Goal: Check status: Check status

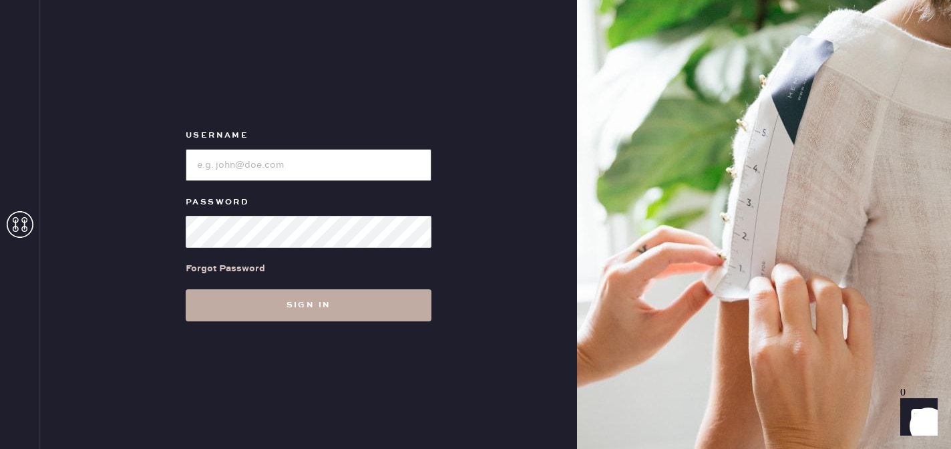
type input "reformationmelrose"
click at [299, 305] on button "Sign in" at bounding box center [309, 305] width 246 height 32
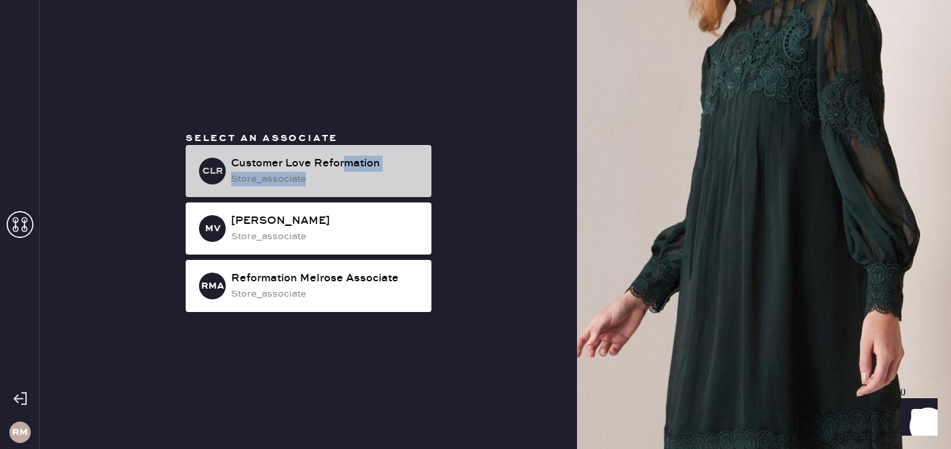
click at [347, 172] on div "Customer Love Reformation store_associate" at bounding box center [326, 171] width 190 height 31
click at [347, 172] on div "store_associate" at bounding box center [326, 179] width 190 height 15
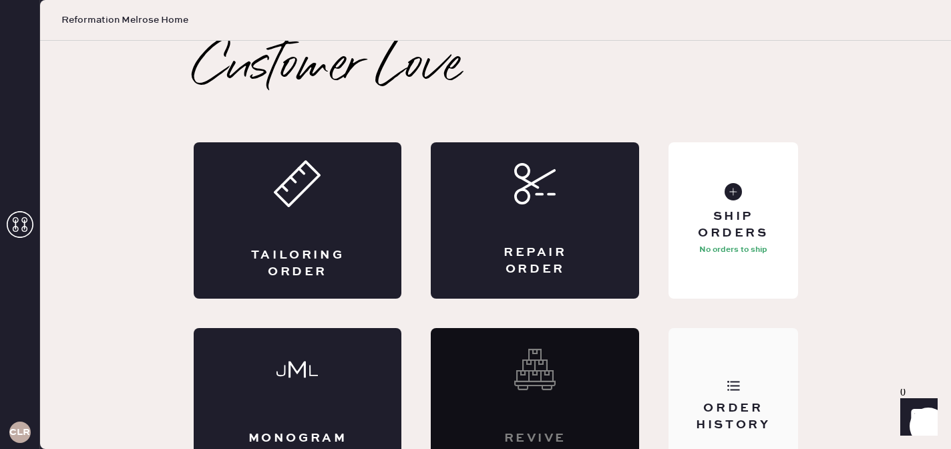
click at [744, 419] on div "Order History" at bounding box center [733, 416] width 108 height 33
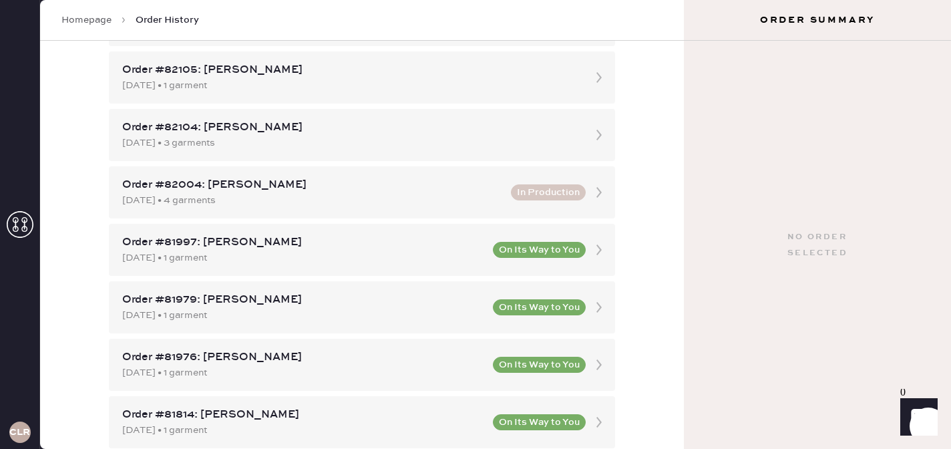
scroll to position [487, 0]
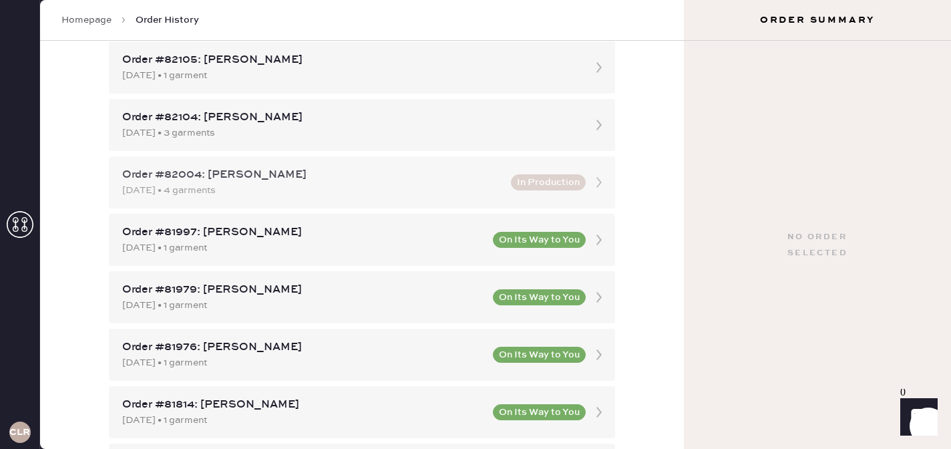
click at [463, 190] on div "[DATE] • 4 garments" at bounding box center [312, 190] width 381 height 15
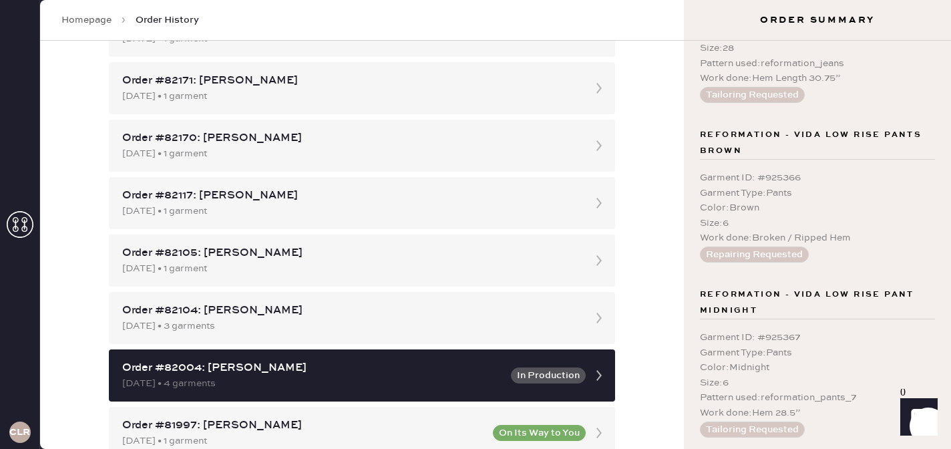
scroll to position [457, 0]
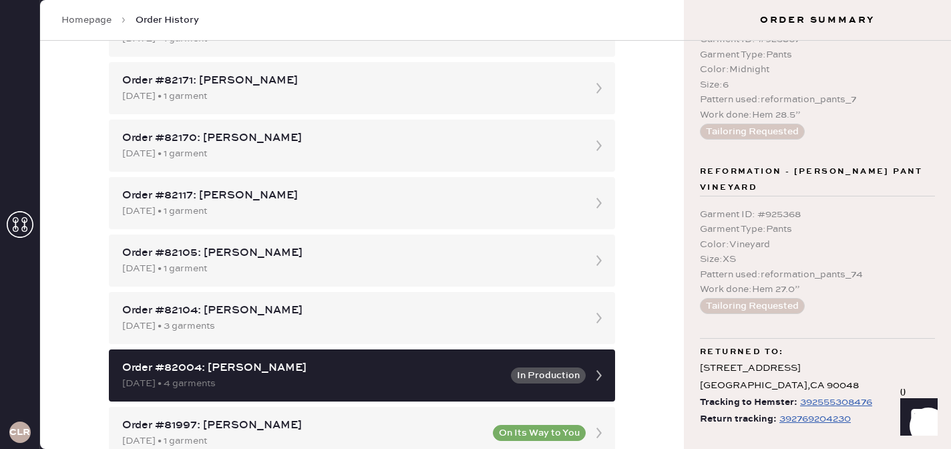
click at [805, 423] on div "392769204230" at bounding box center [814, 419] width 71 height 16
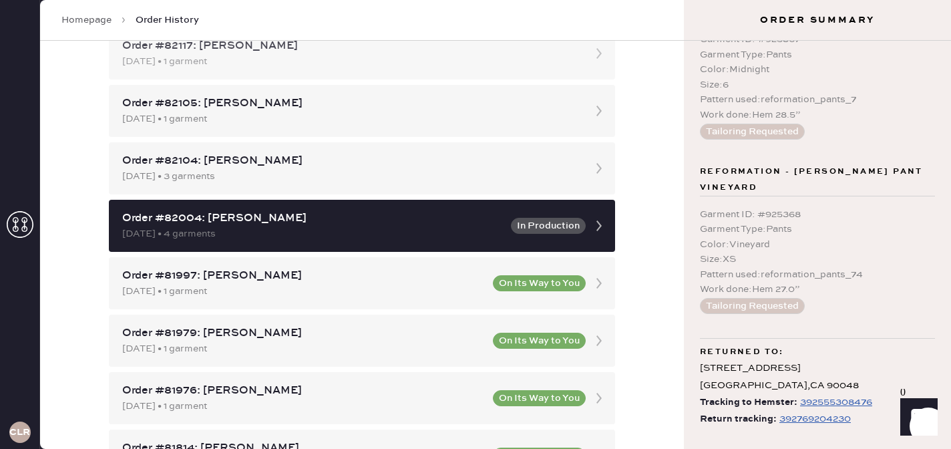
scroll to position [445, 0]
